Goal: Information Seeking & Learning: Learn about a topic

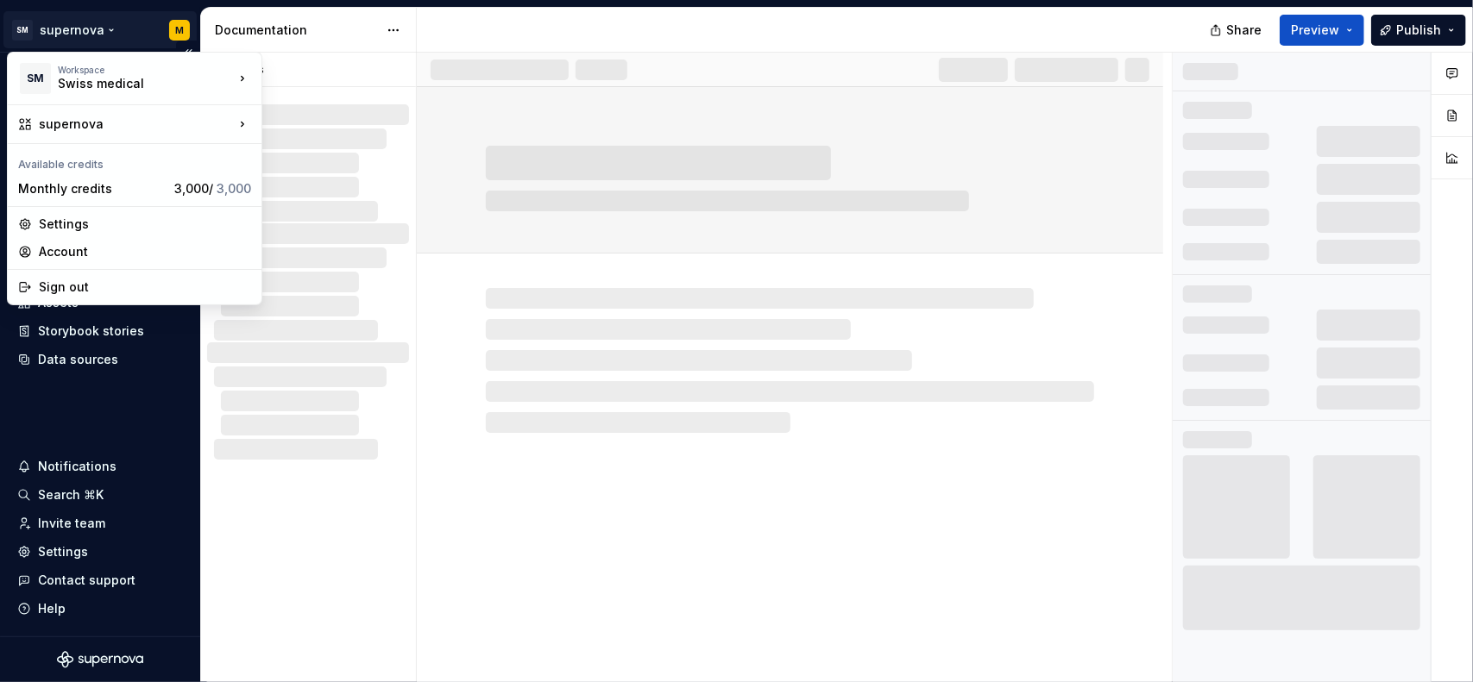
click at [110, 25] on html "SM supernova M Home Documentation Analytics Code automation Design system data …" at bounding box center [736, 341] width 1473 height 682
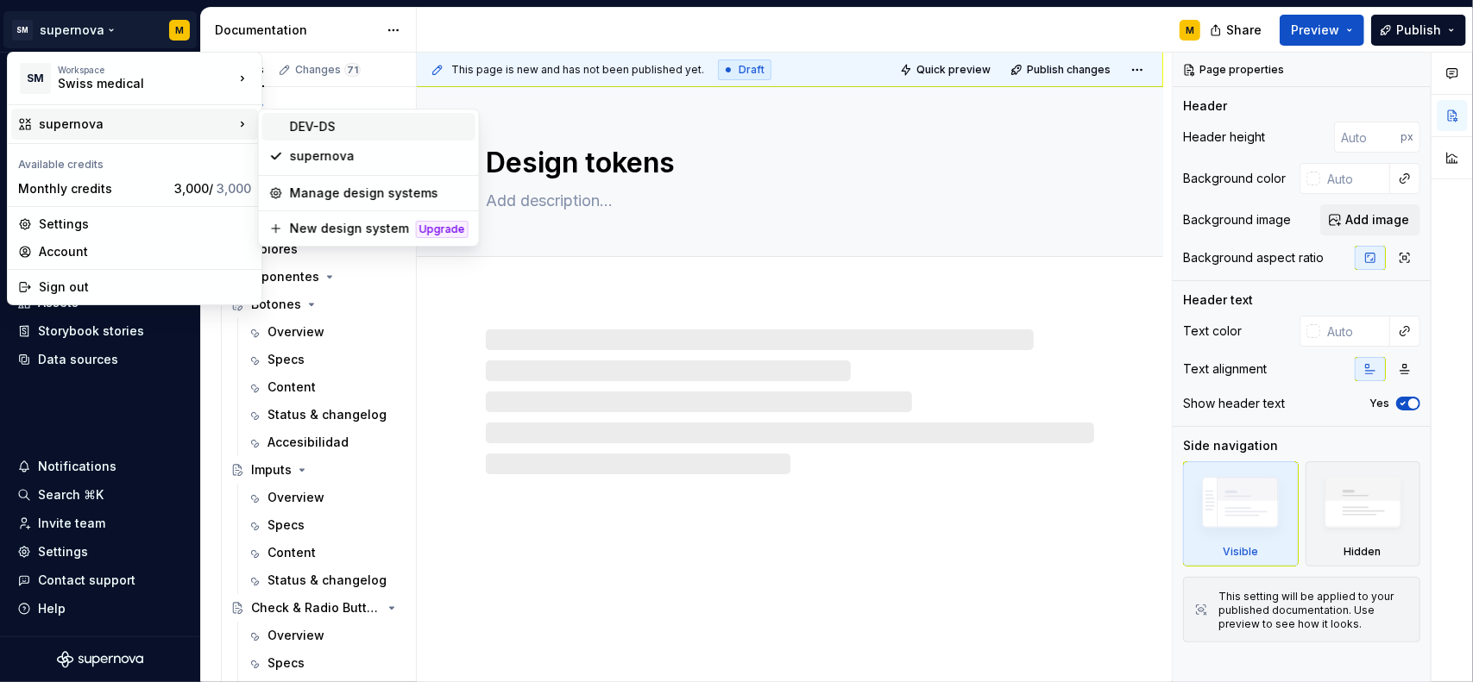
click at [320, 127] on div "DEV-DS" at bounding box center [379, 126] width 179 height 17
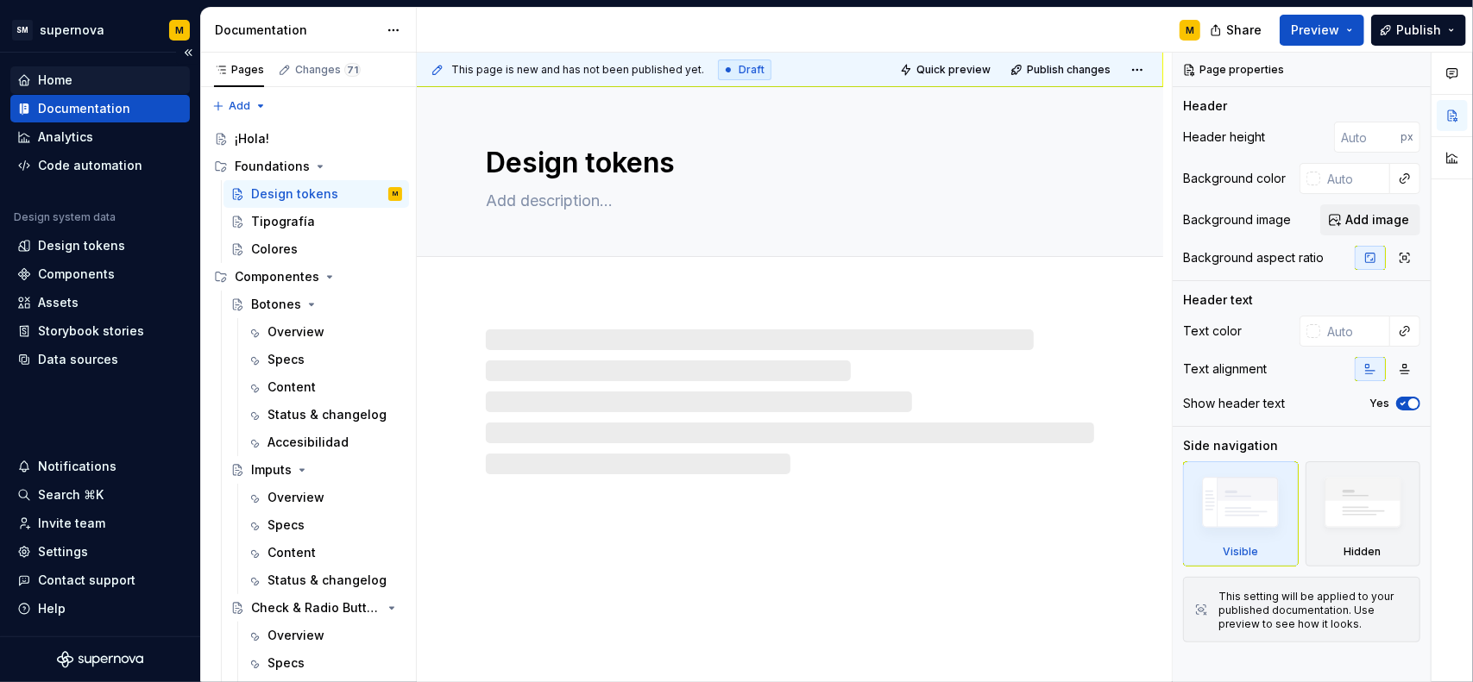
type textarea "*"
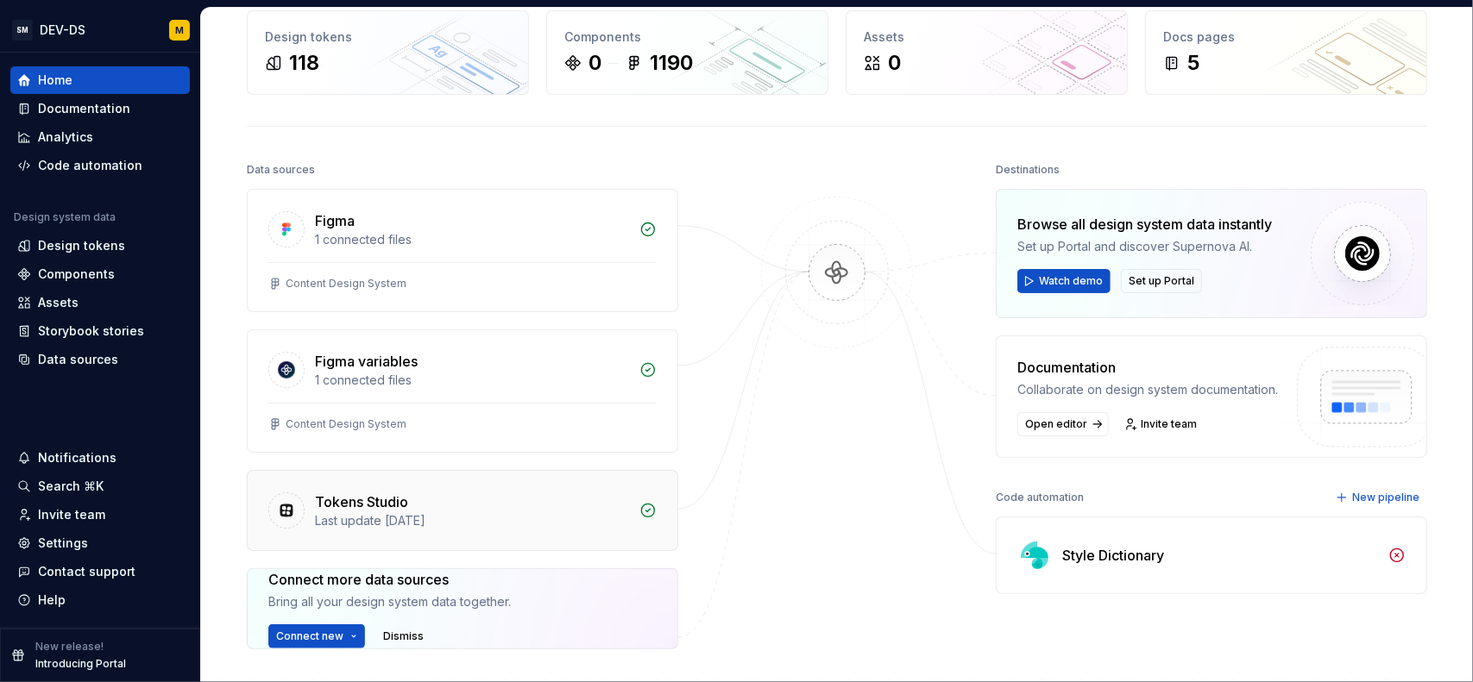
scroll to position [173, 0]
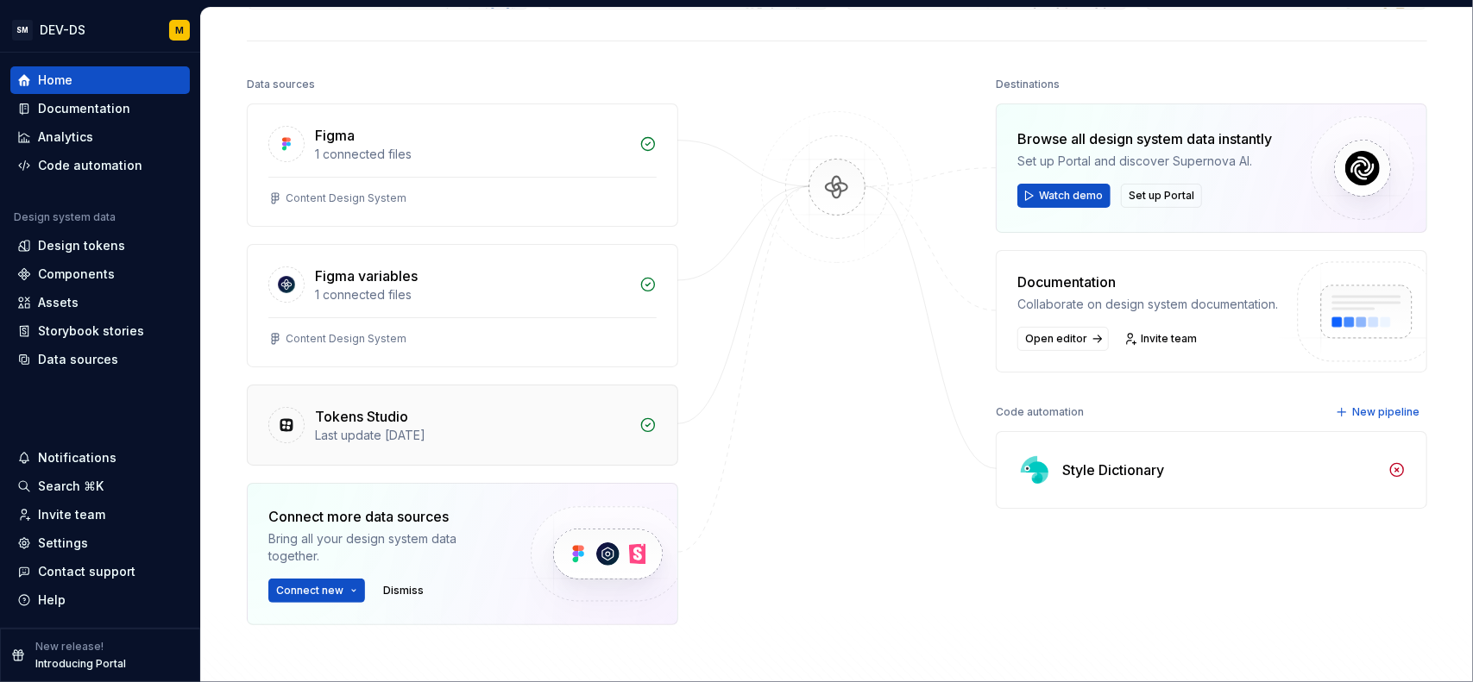
click at [483, 438] on div "Last update [DATE]" at bounding box center [472, 435] width 314 height 17
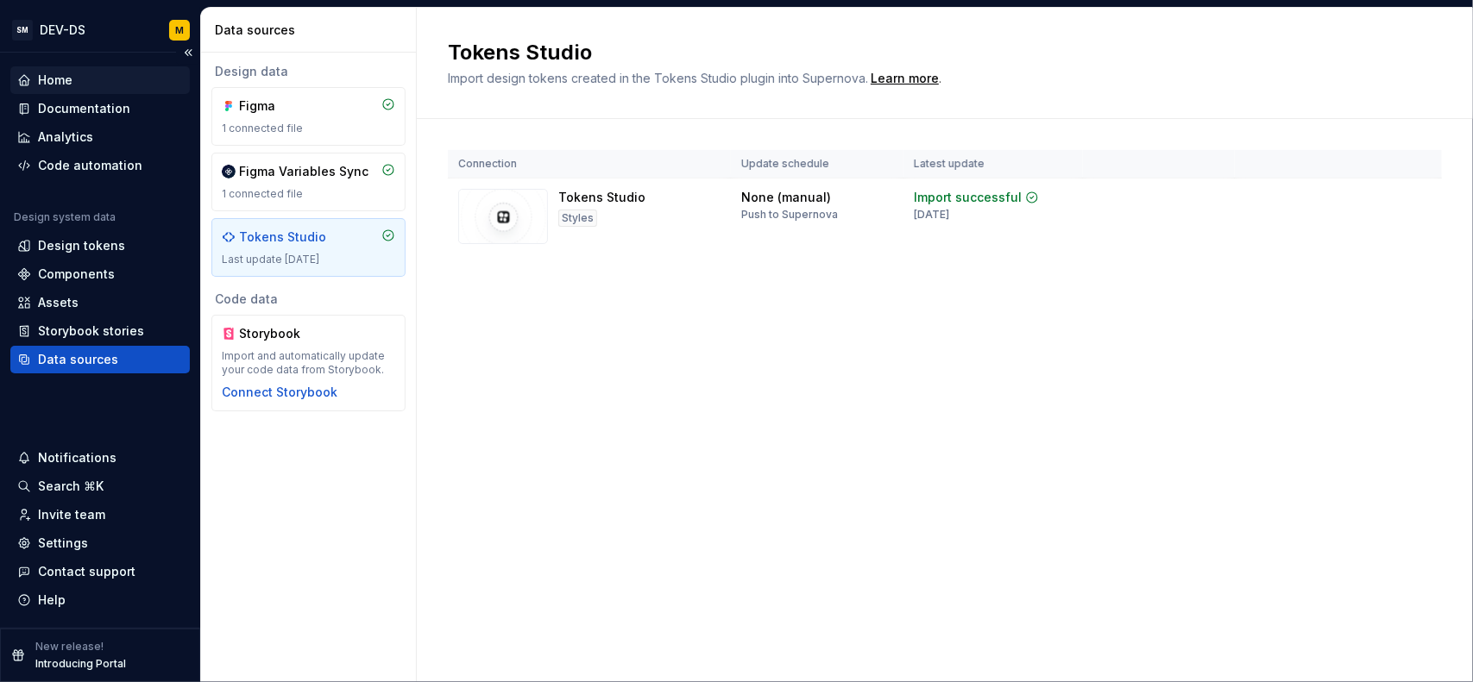
click at [108, 82] on div "Home" at bounding box center [100, 80] width 166 height 17
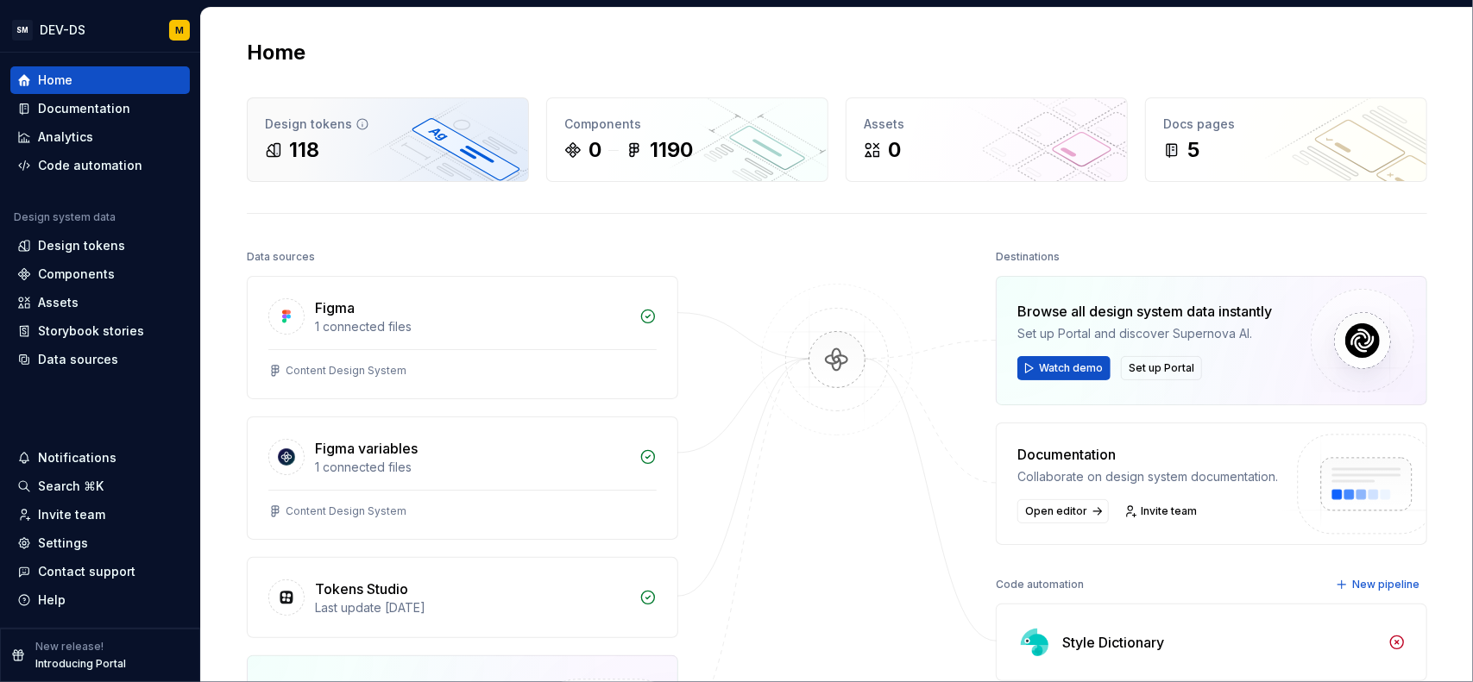
click at [357, 167] on div "Design tokens 118" at bounding box center [388, 139] width 280 height 83
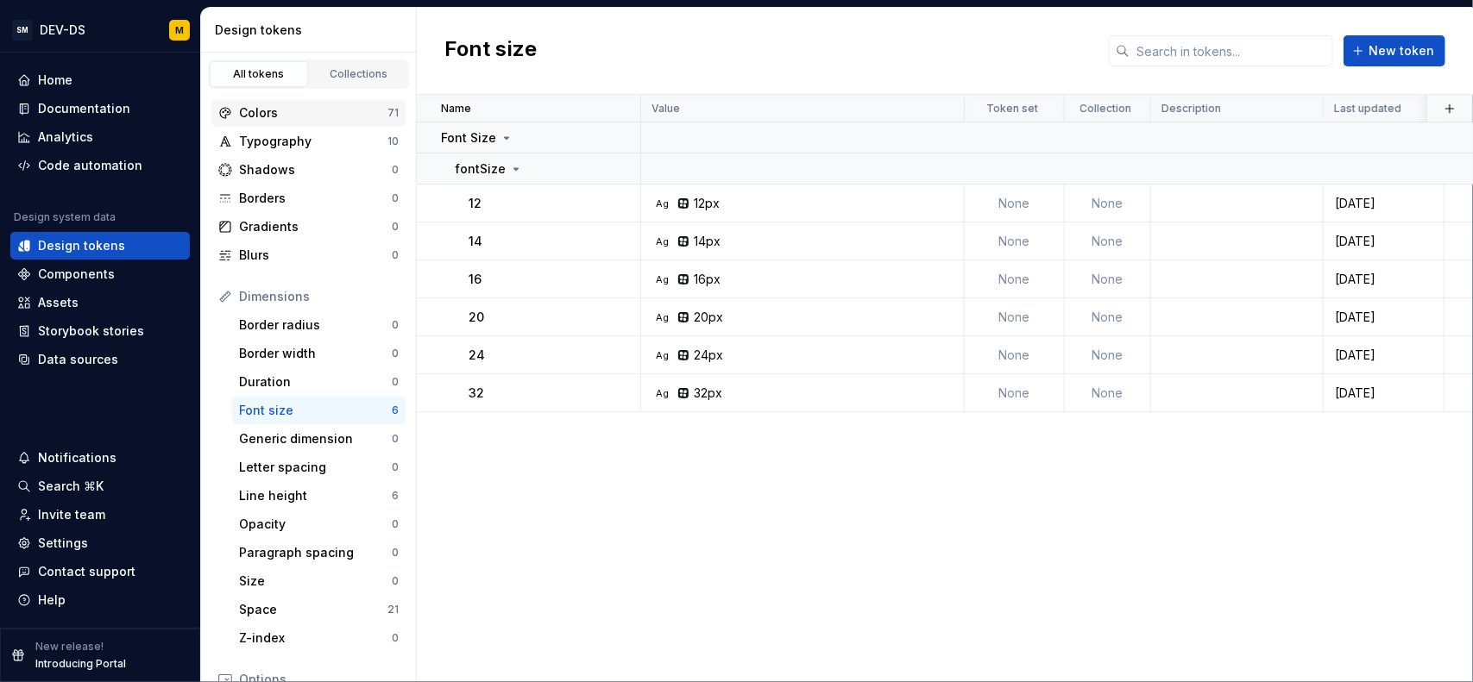
click at [301, 108] on div "Colors" at bounding box center [313, 112] width 148 height 17
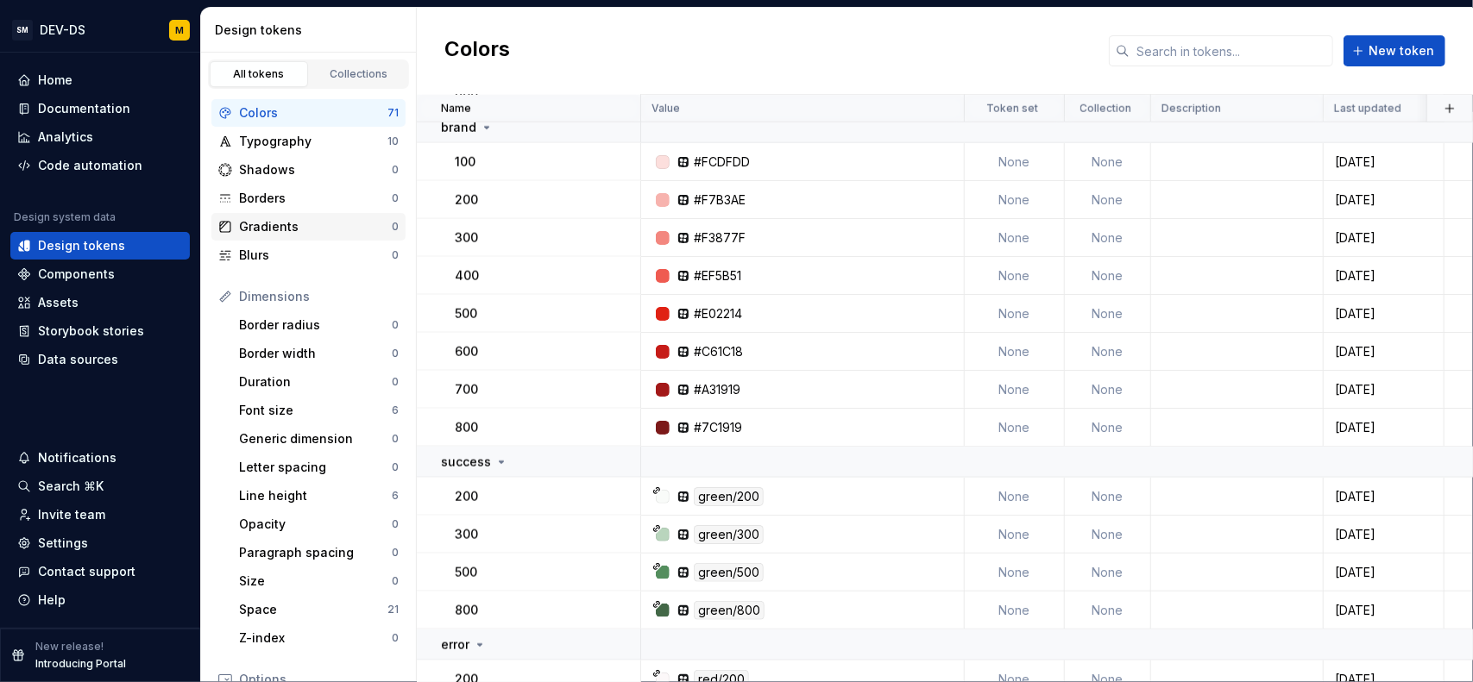
scroll to position [828, 0]
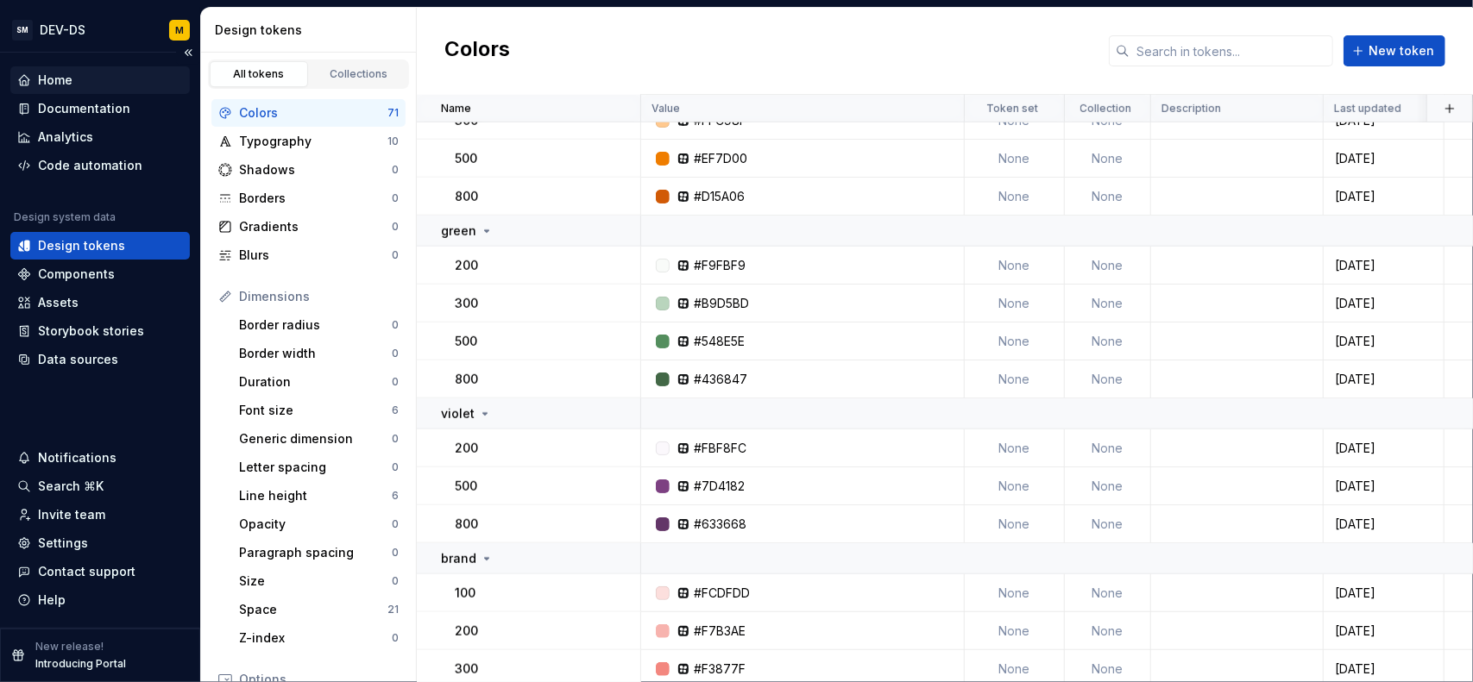
click at [79, 77] on div "Home" at bounding box center [100, 80] width 166 height 17
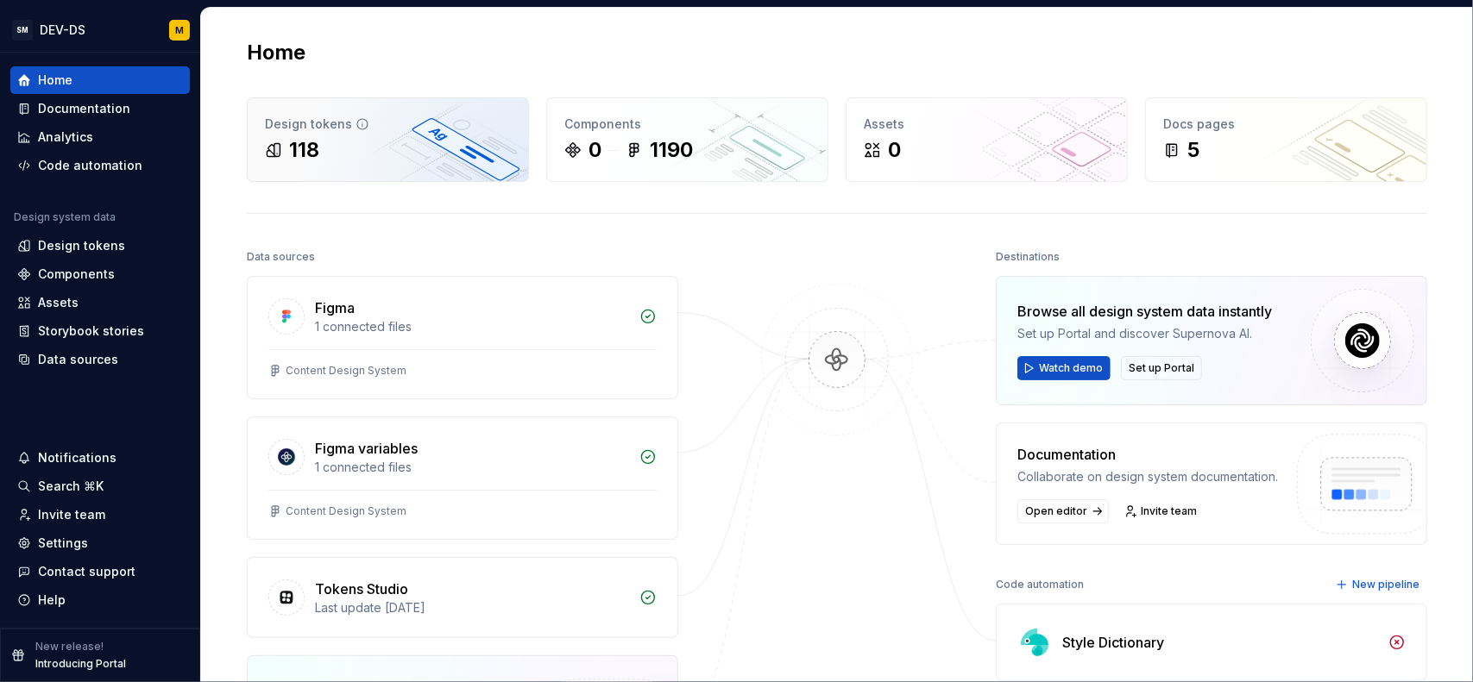
click at [373, 139] on div "118" at bounding box center [388, 150] width 246 height 28
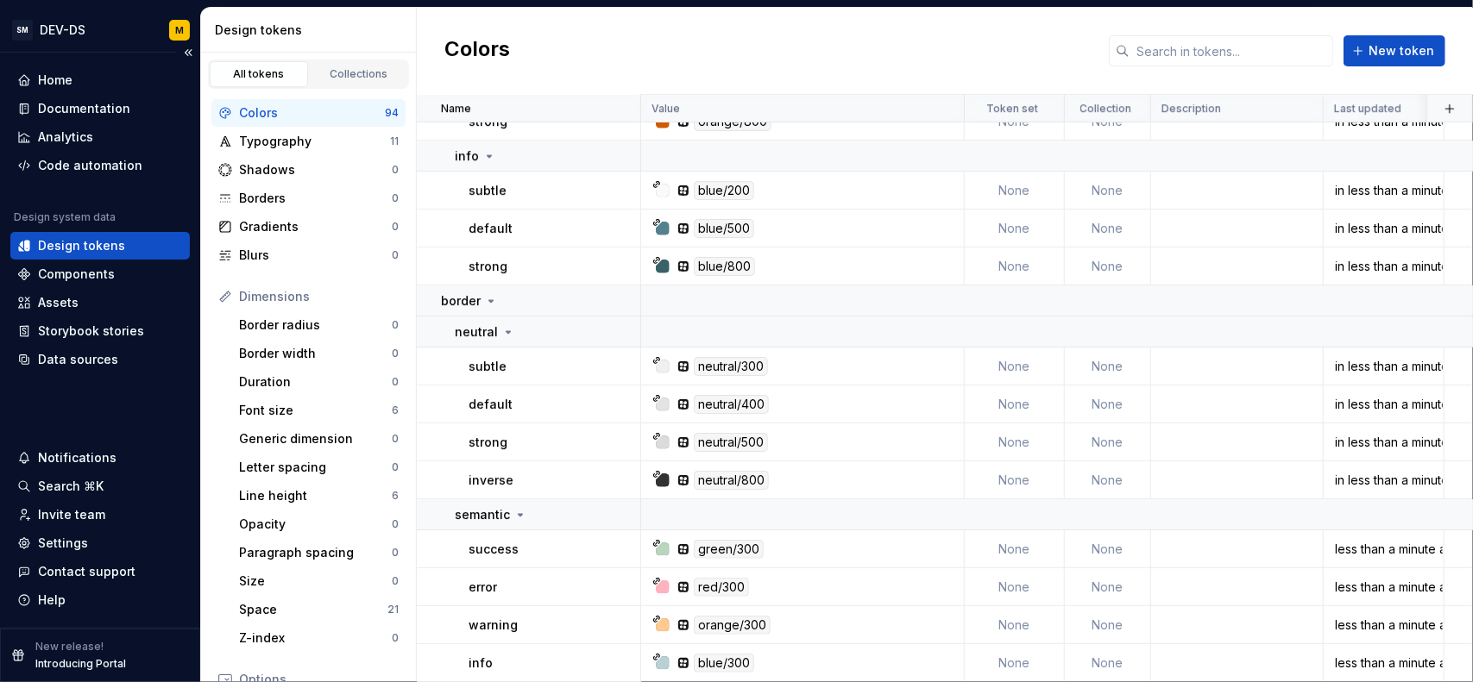
scroll to position [3762, 0]
